Goal: Task Accomplishment & Management: Use online tool/utility

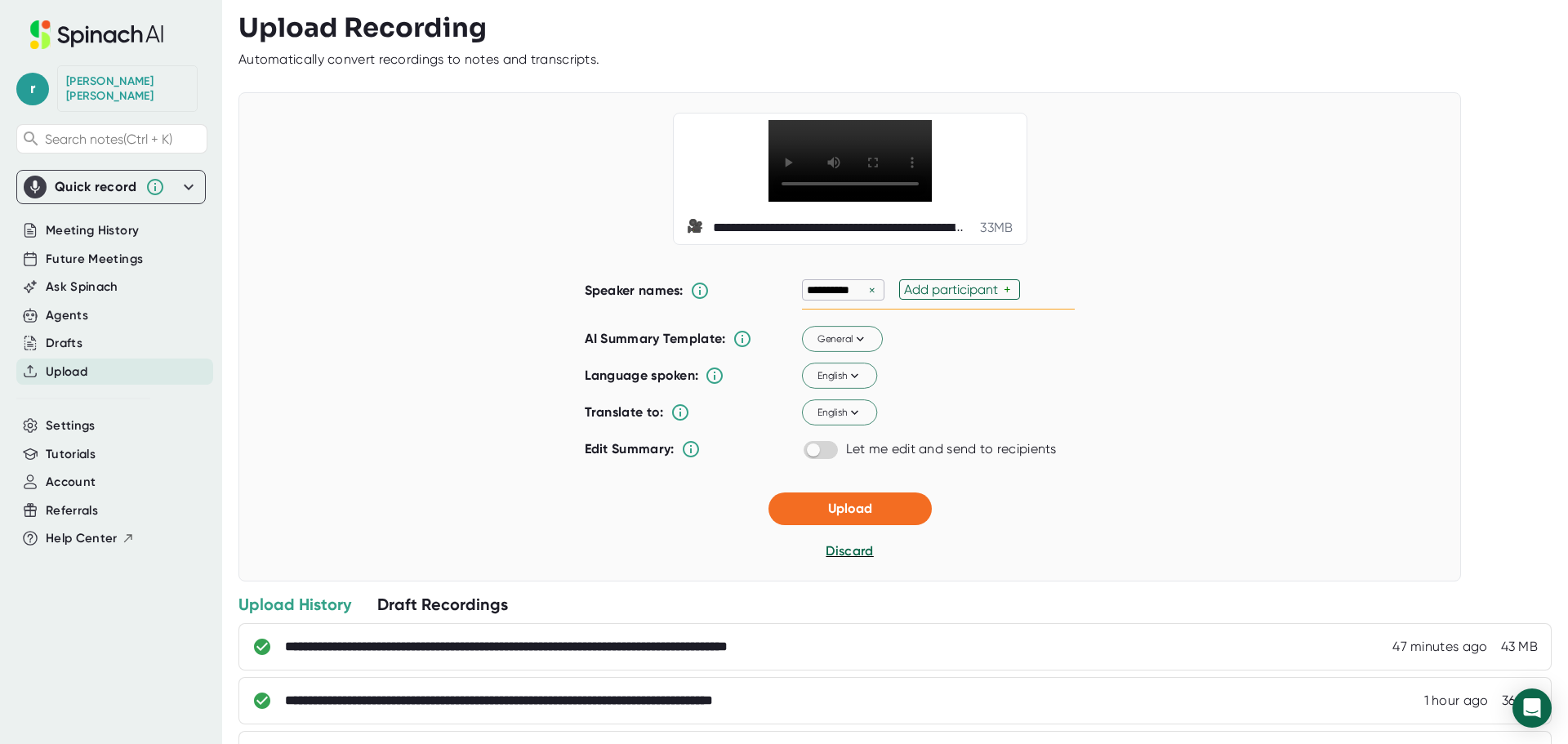
click at [936, 290] on div "Add participant" at bounding box center [954, 290] width 100 height 16
type input "[PERSON_NAME]"
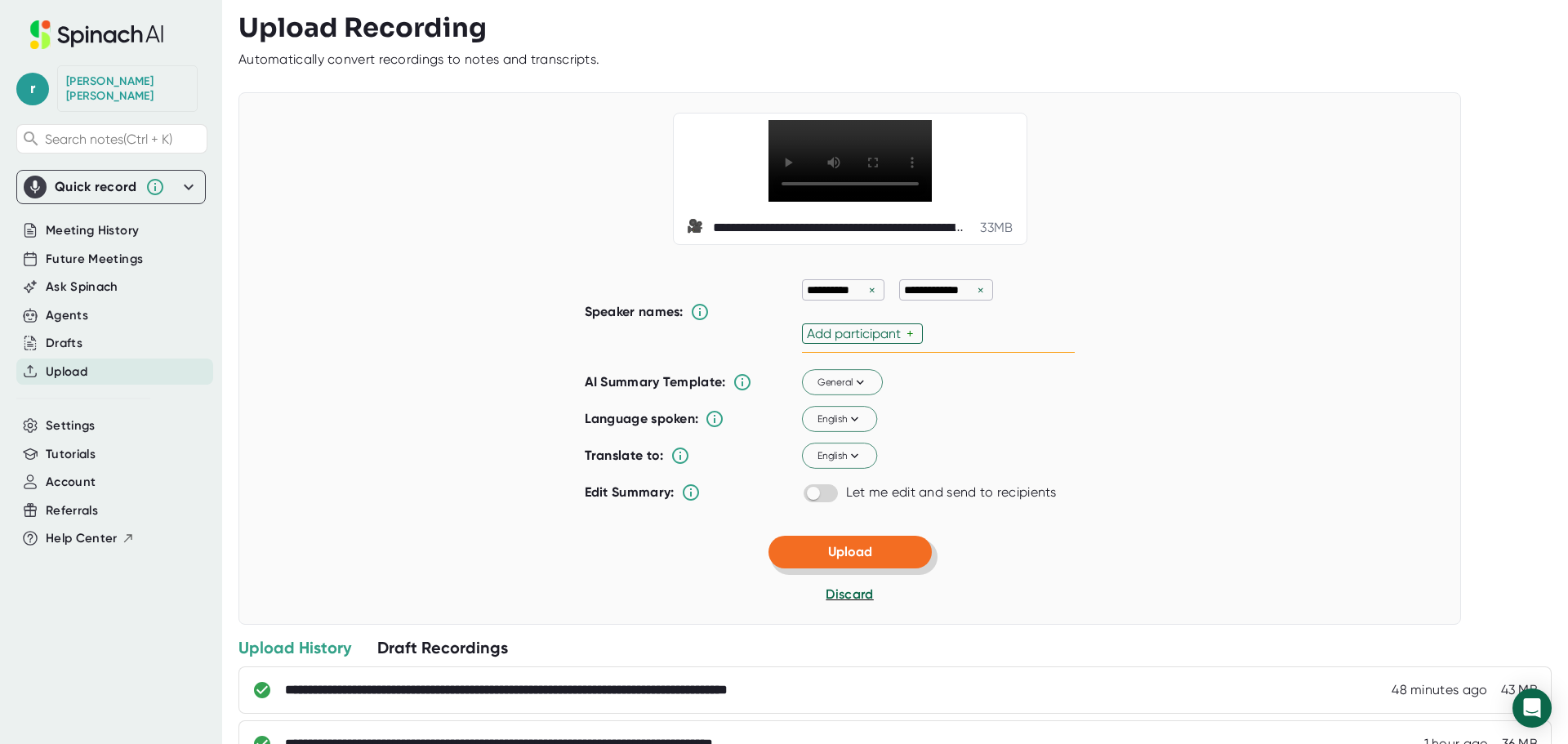
click at [846, 511] on div "**********" at bounding box center [850, 359] width 1223 height 533
click at [847, 556] on span "Upload" at bounding box center [850, 552] width 44 height 16
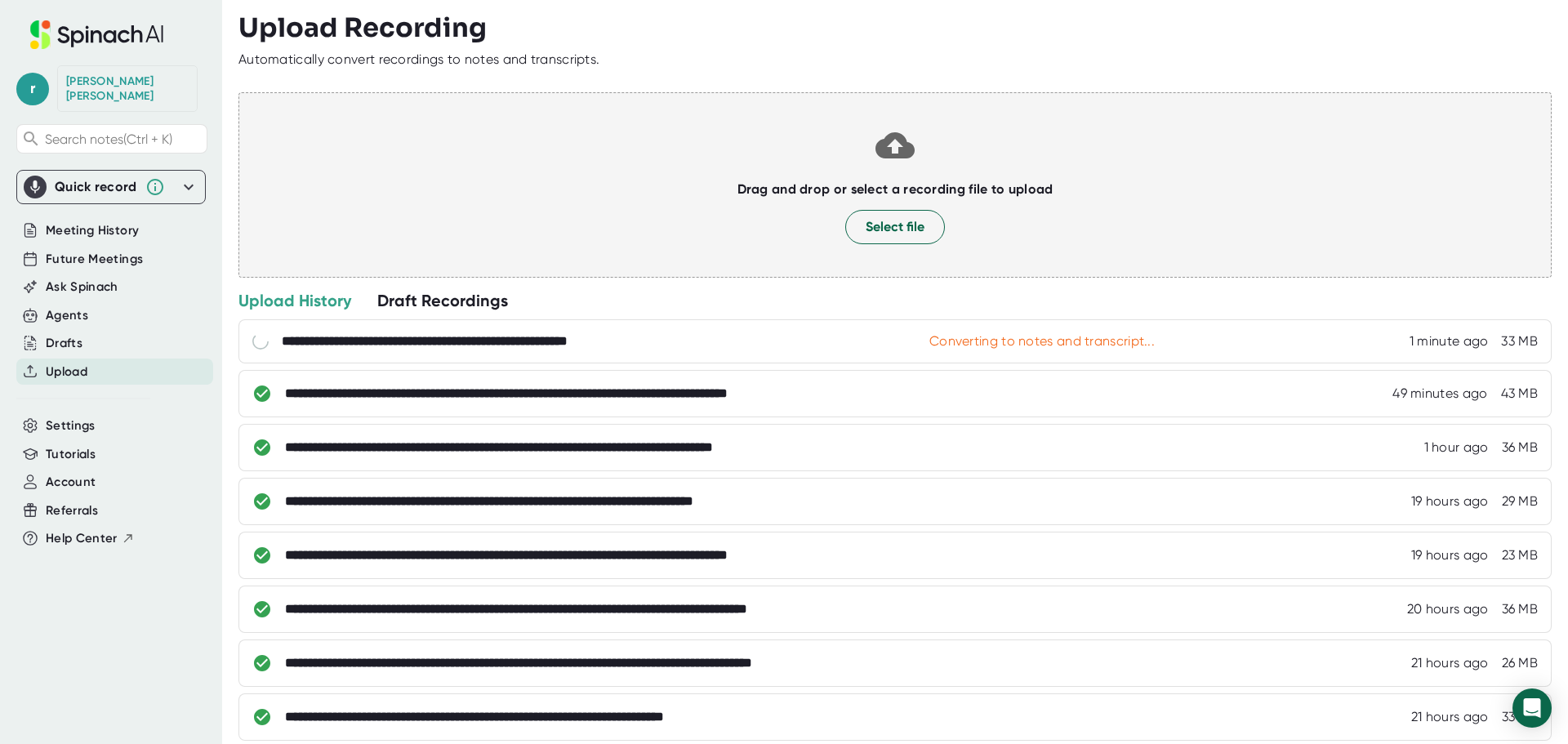
click at [97, 179] on div "Quick record" at bounding box center [96, 187] width 82 height 17
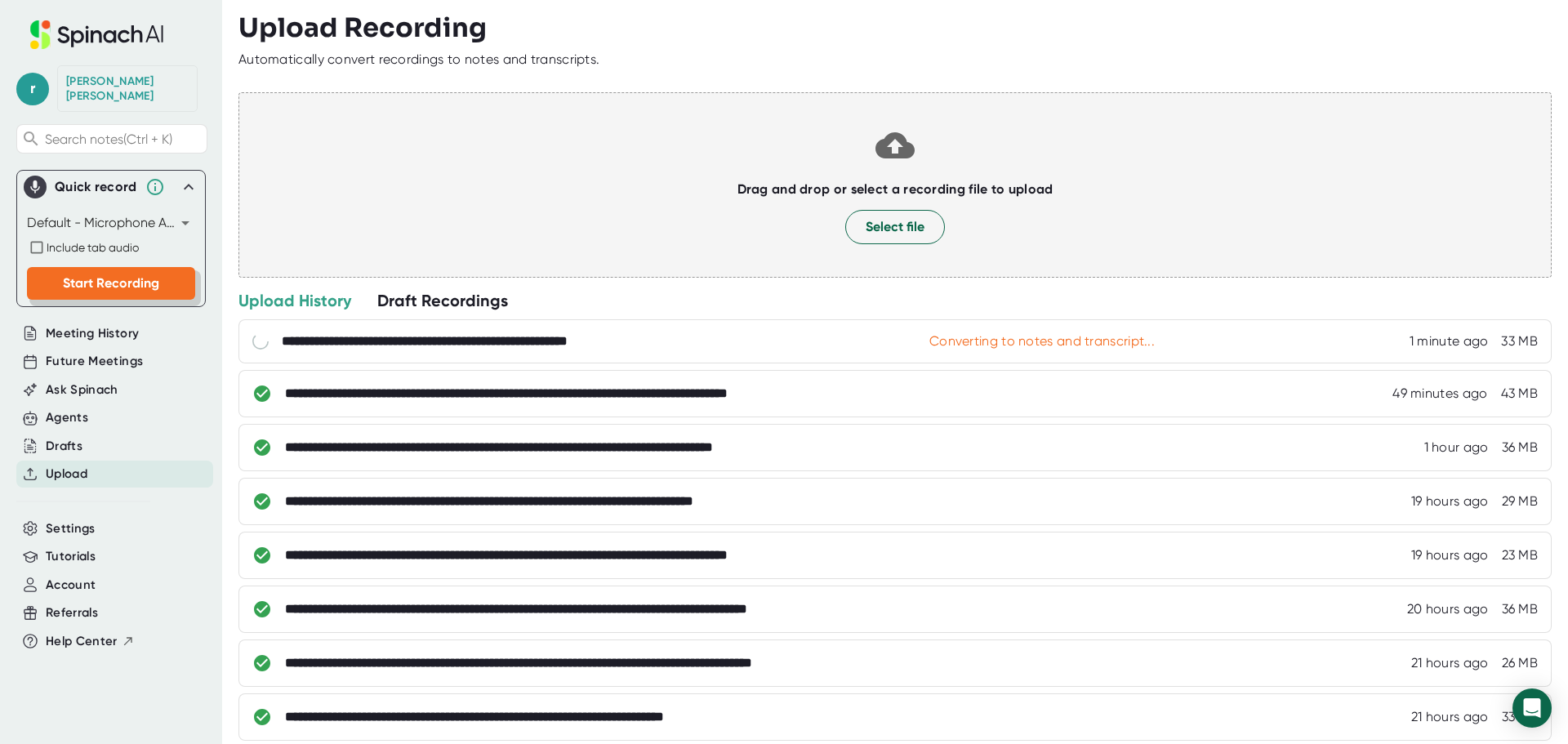
click at [107, 277] on button "Start Recording" at bounding box center [111, 283] width 169 height 32
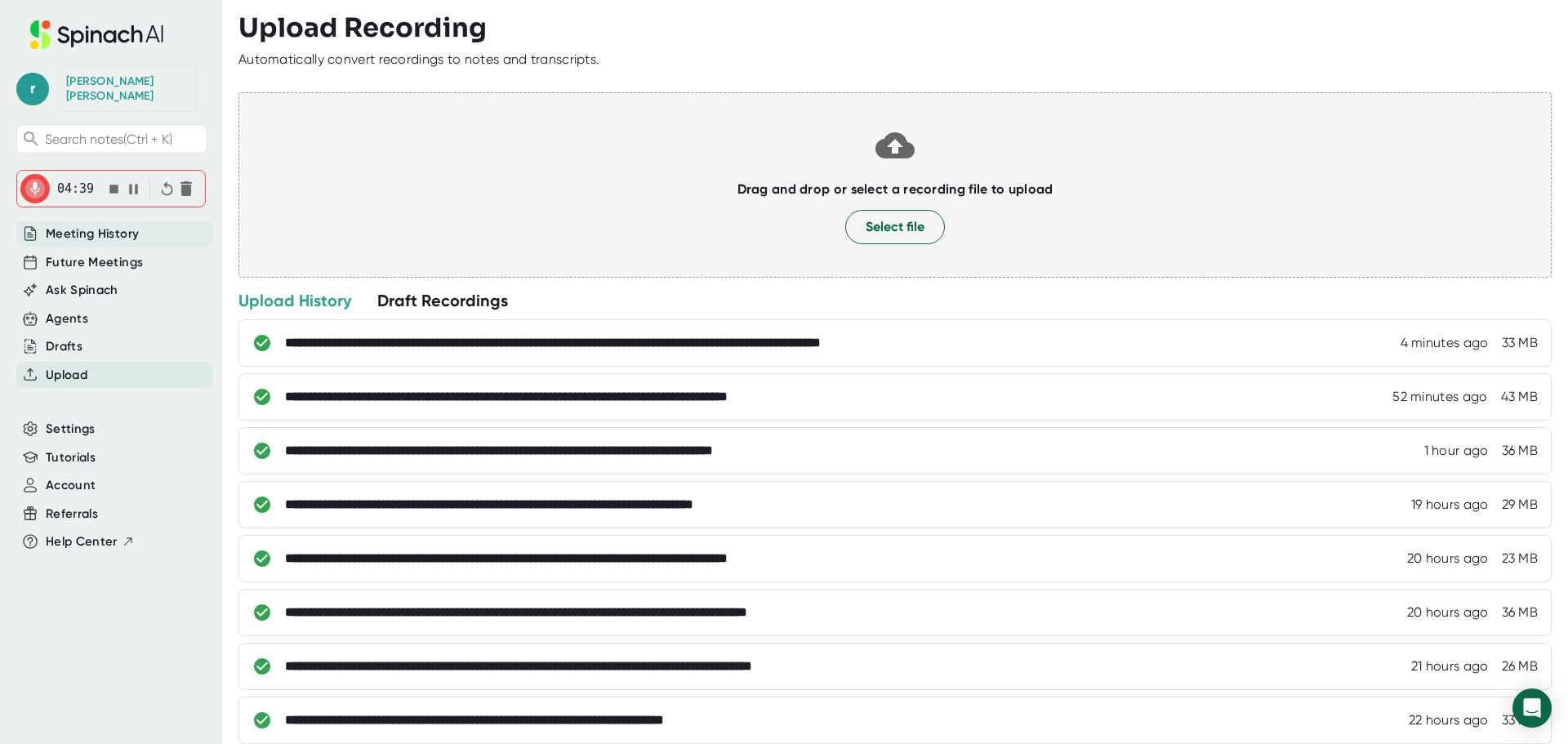
click at [100, 227] on span "Meeting History" at bounding box center [92, 234] width 93 height 19
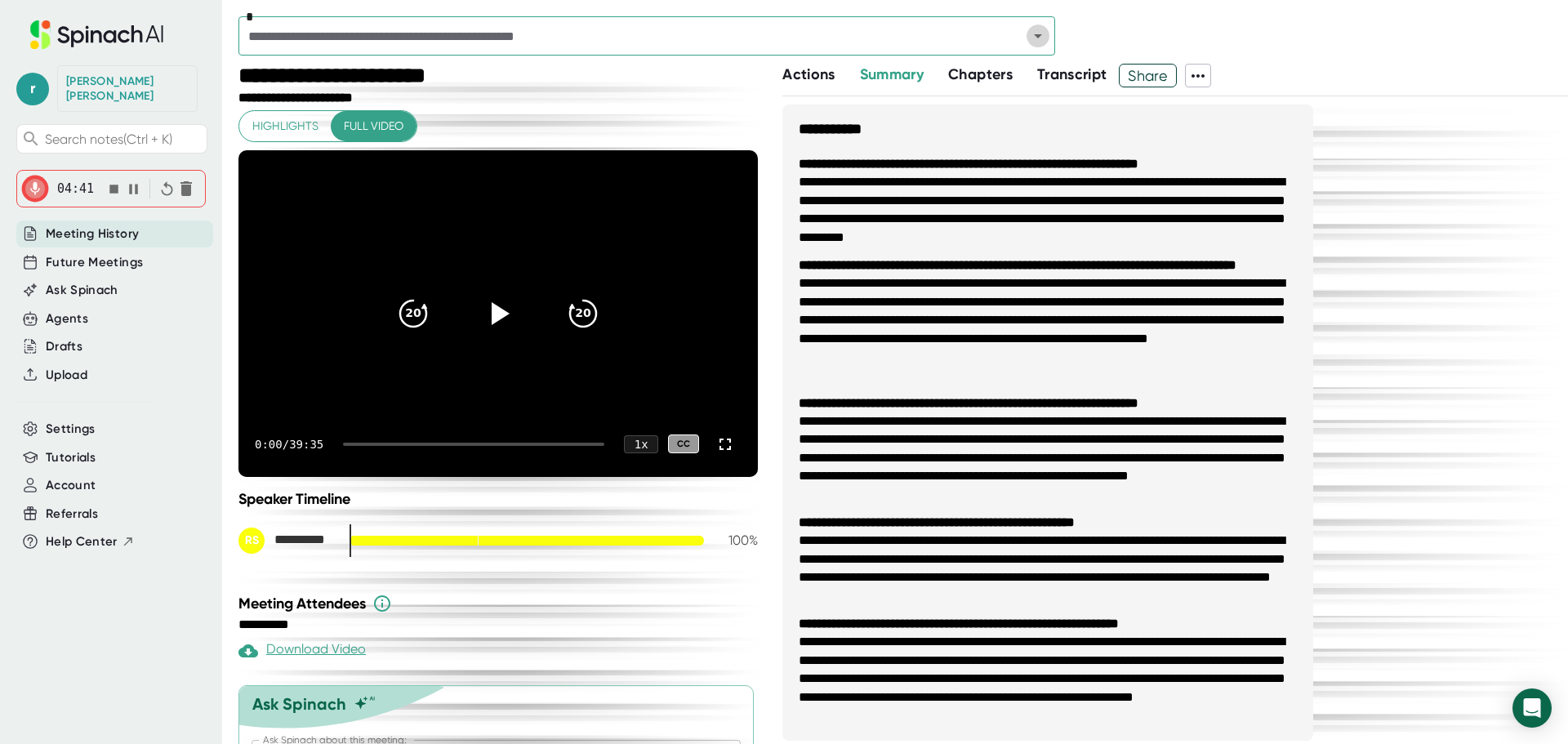
click at [1040, 36] on icon "Open" at bounding box center [1038, 36] width 8 height 4
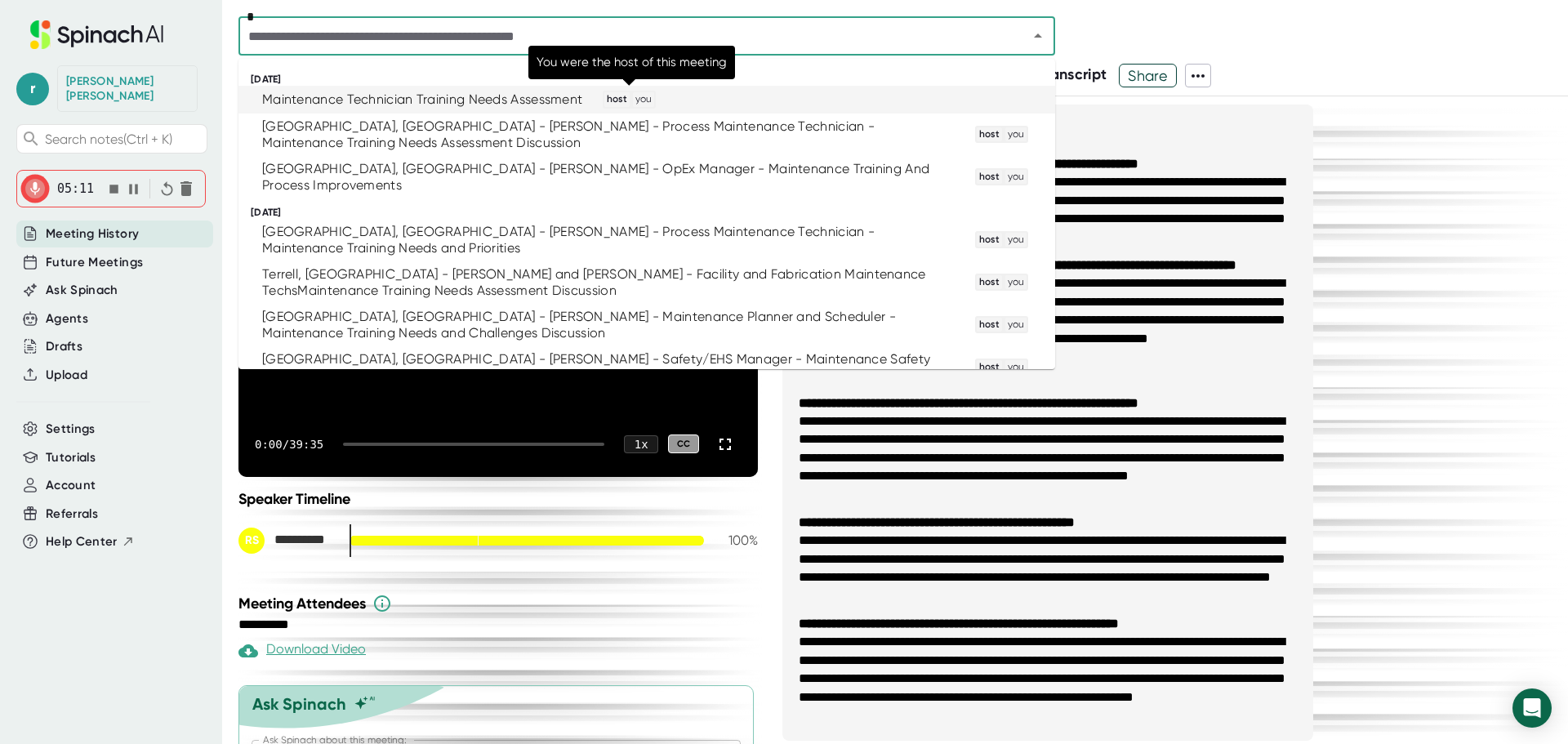
click at [646, 96] on span "you" at bounding box center [644, 100] width 21 height 15
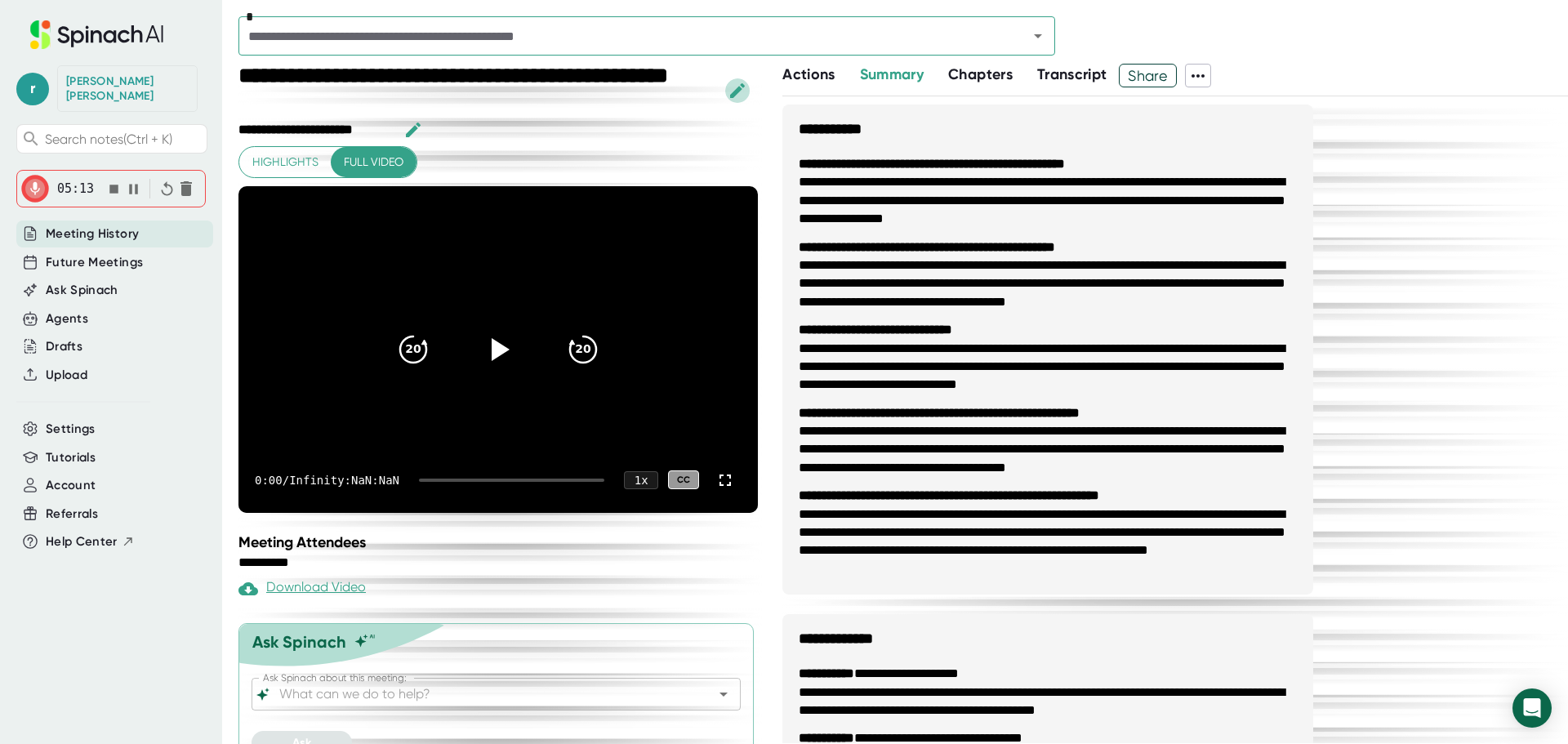
click at [737, 95] on icon "button" at bounding box center [737, 91] width 19 height 19
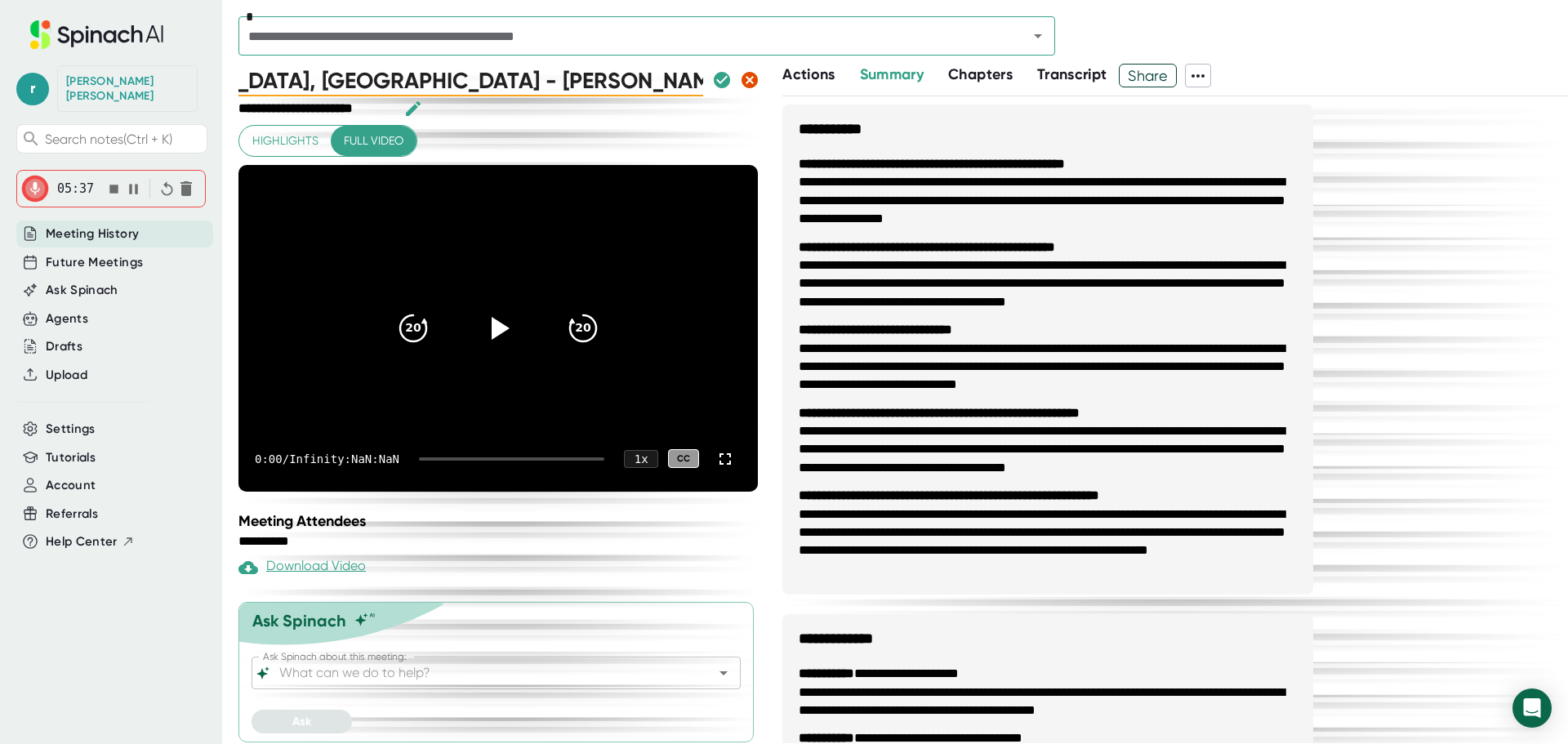
scroll to position [0, 160]
click at [441, 75] on input "[GEOGRAPHIC_DATA], [GEOGRAPHIC_DATA] - [PERSON_NAME] - Process Maintenance Tech…" at bounding box center [471, 79] width 465 height 32
click at [441, 86] on input "[GEOGRAPHIC_DATA], [GEOGRAPHIC_DATA] - [PERSON_NAME] - Process Extrusion Mainte…" at bounding box center [471, 79] width 465 height 32
type input "[GEOGRAPHIC_DATA], [GEOGRAPHIC_DATA] - [PERSON_NAME] - Process Extrusion Mainte…"
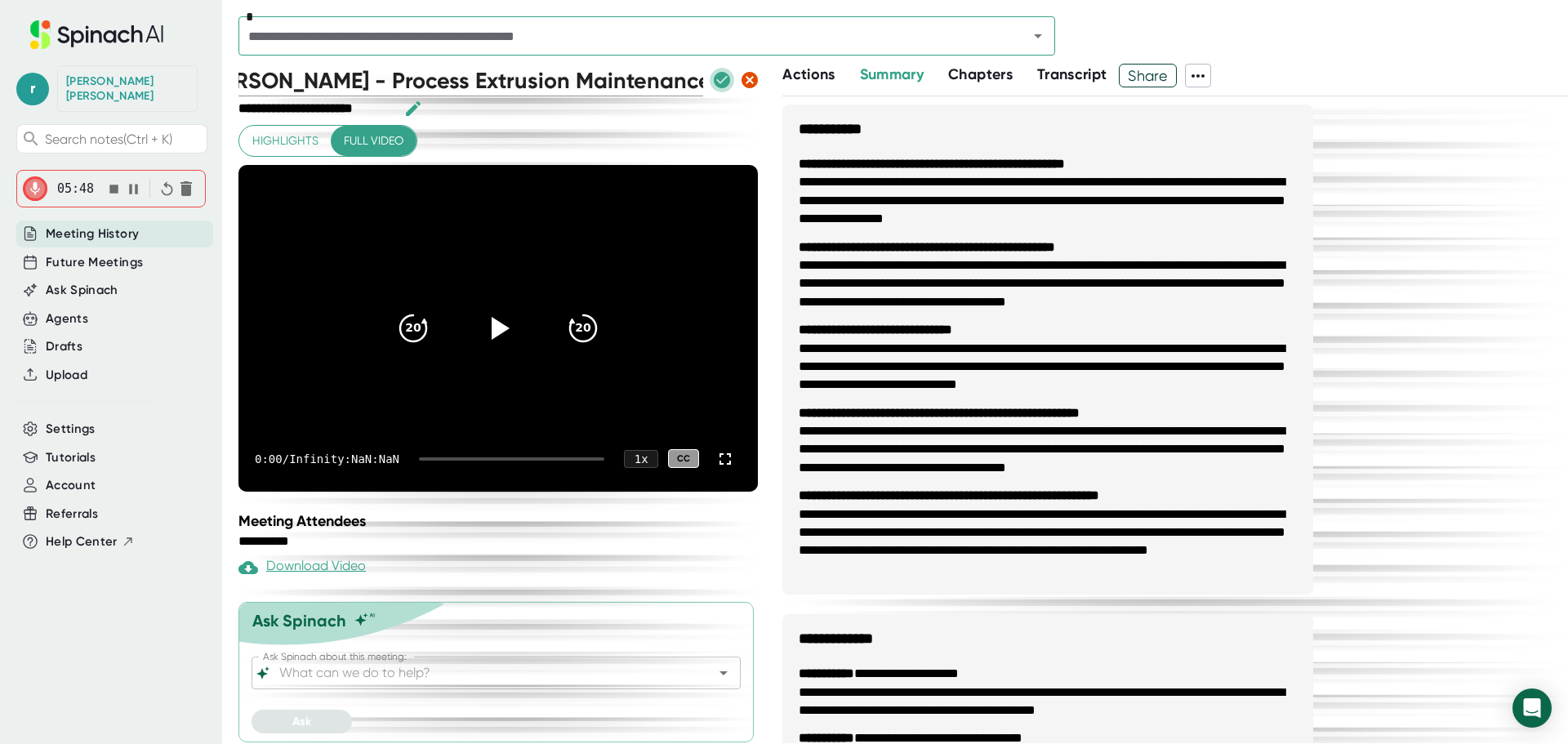
scroll to position [0, 0]
click at [712, 79] on icon "button" at bounding box center [722, 79] width 19 height 19
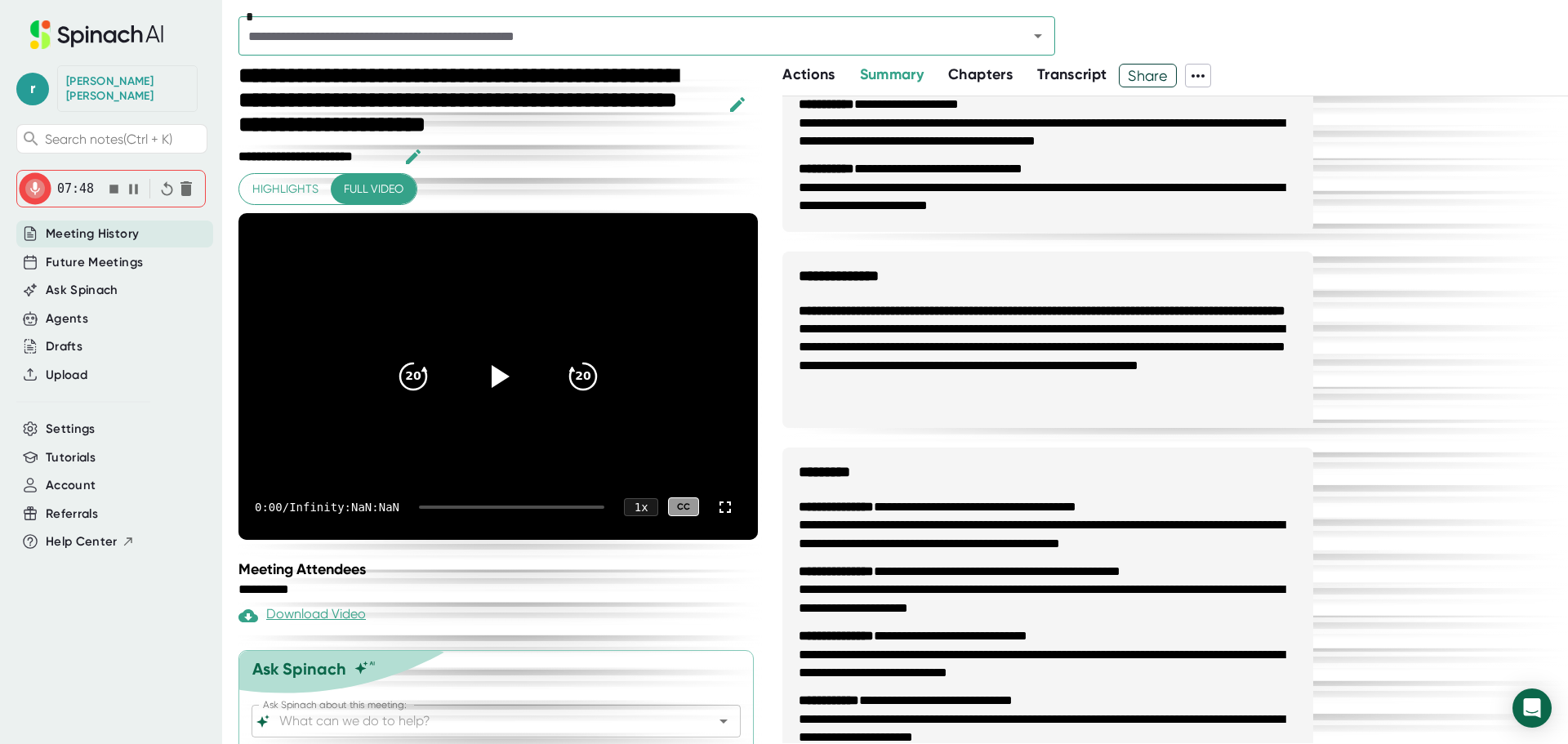
scroll to position [671, 0]
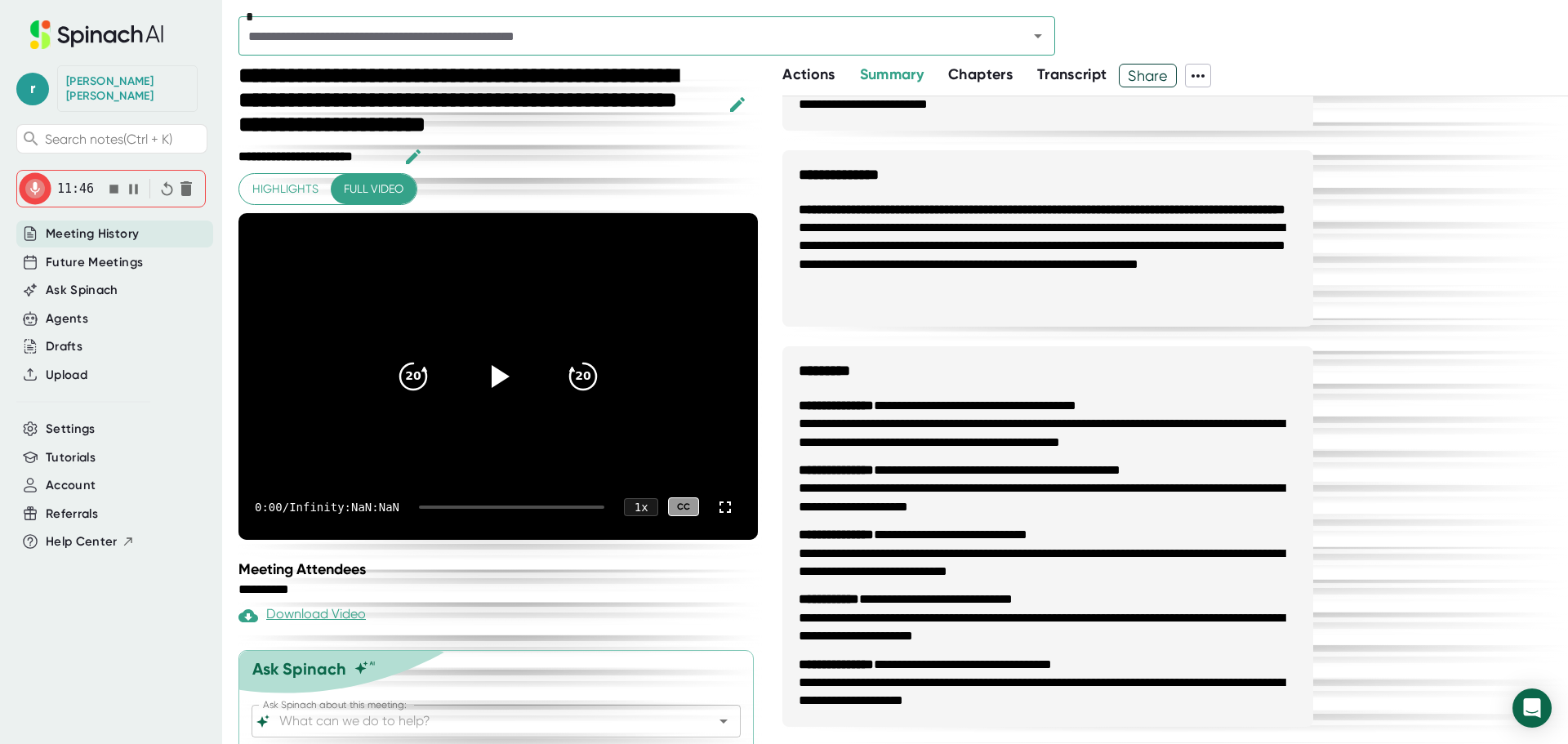
click at [1349, 224] on div "**********" at bounding box center [1176, 88] width 786 height 1309
